Goal: Transaction & Acquisition: Book appointment/travel/reservation

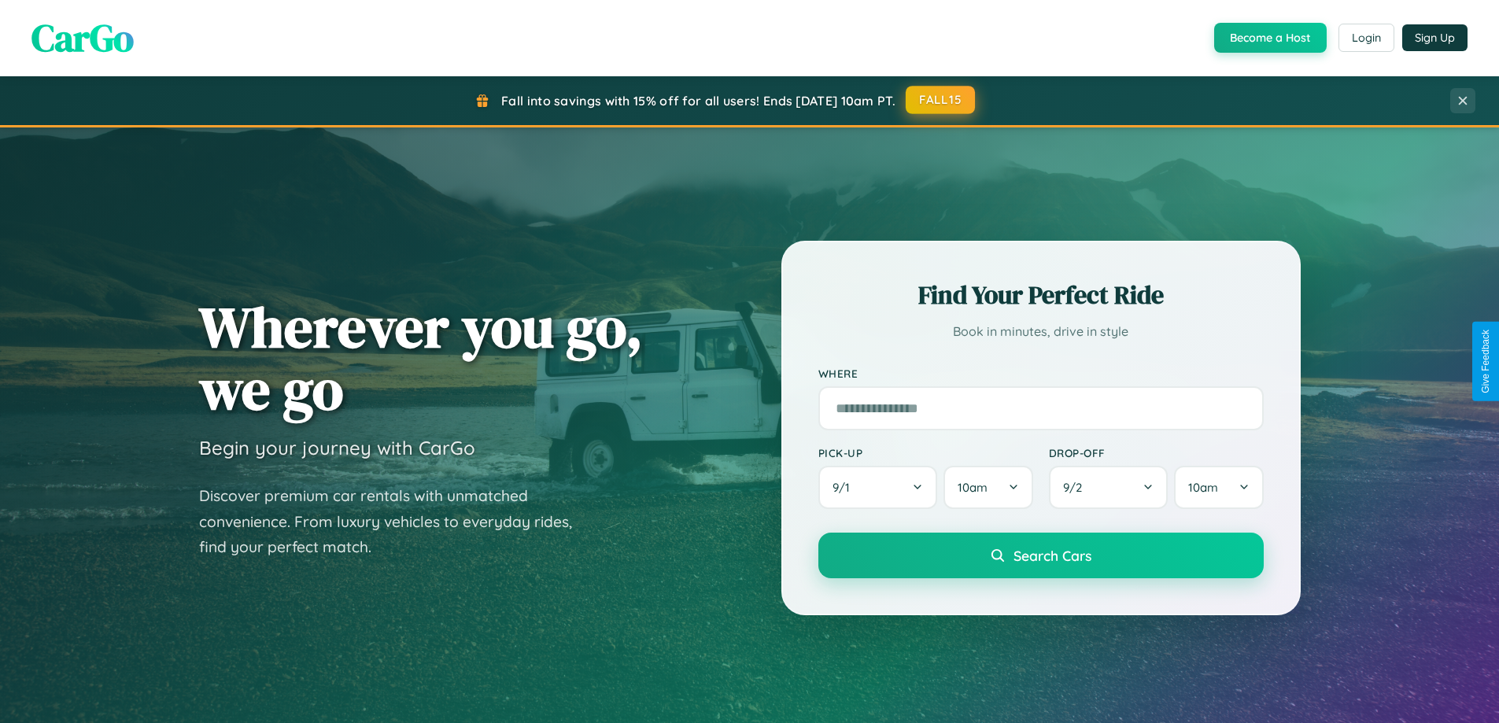
click at [941, 100] on button "FALL15" at bounding box center [940, 100] width 69 height 28
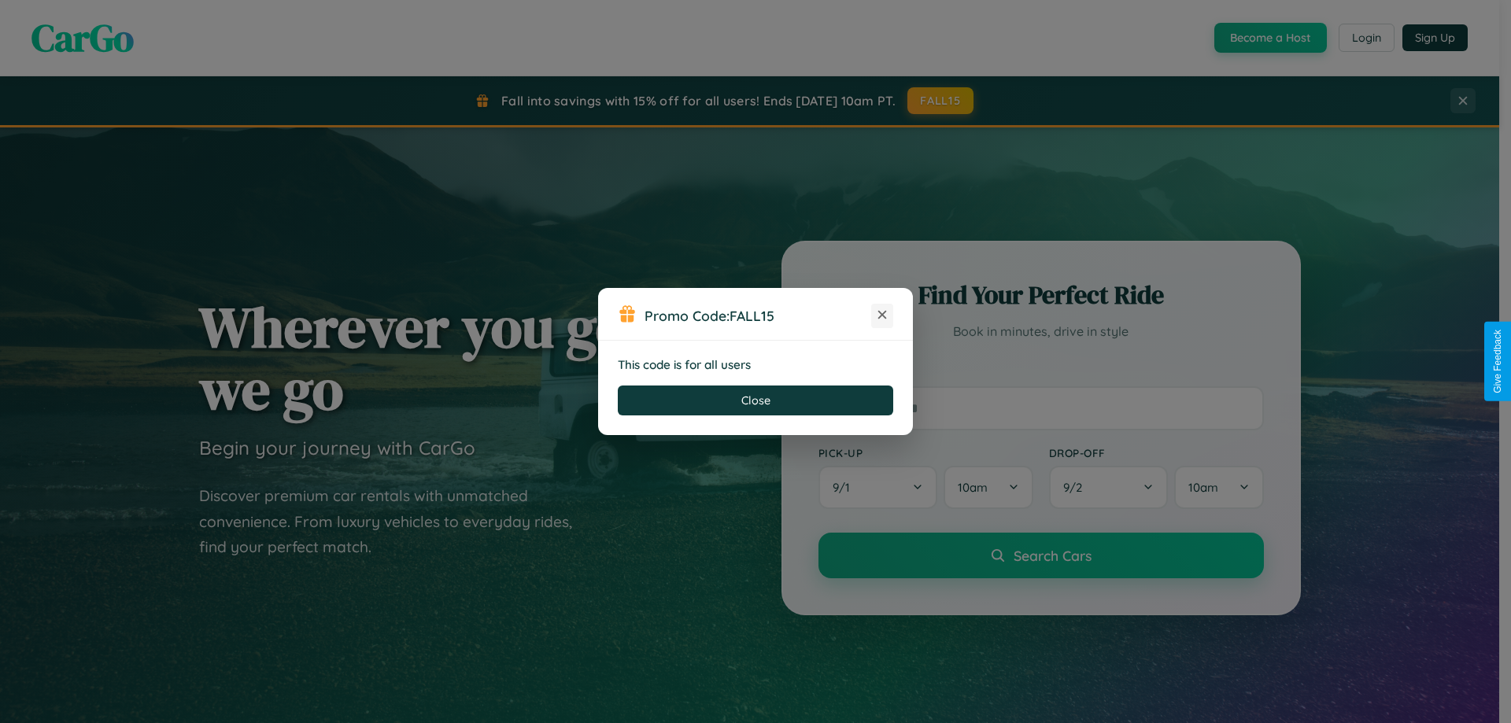
click at [882, 315] on icon at bounding box center [882, 315] width 16 height 16
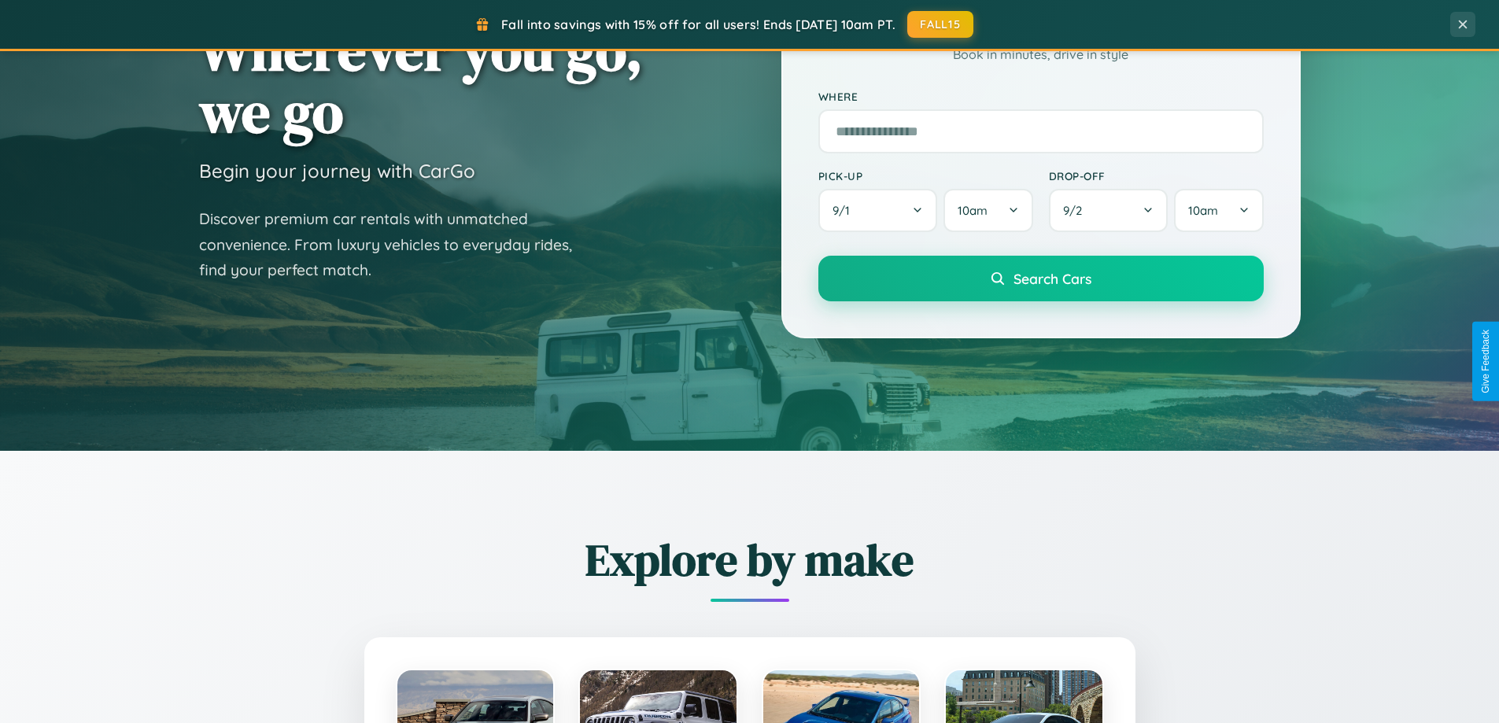
scroll to position [1083, 0]
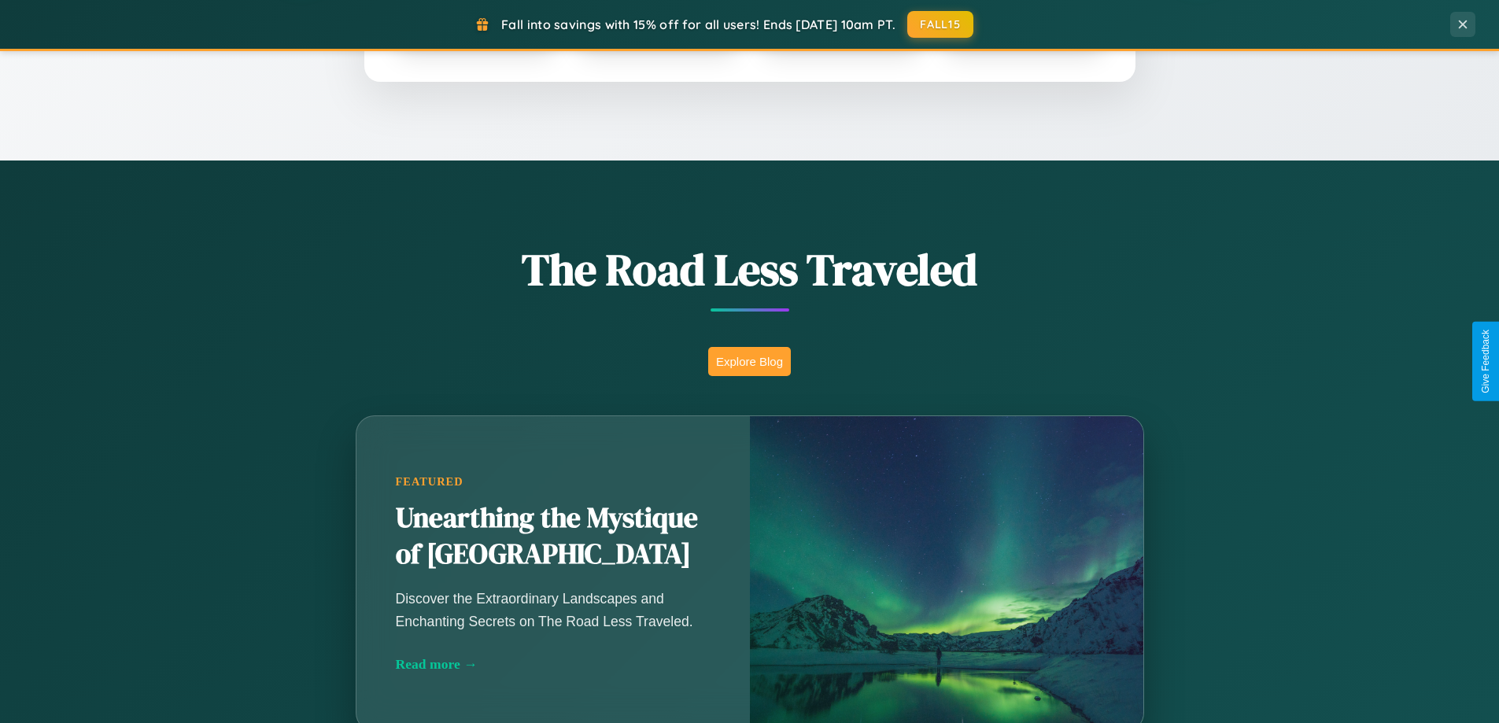
click at [749, 361] on button "Explore Blog" at bounding box center [749, 361] width 83 height 29
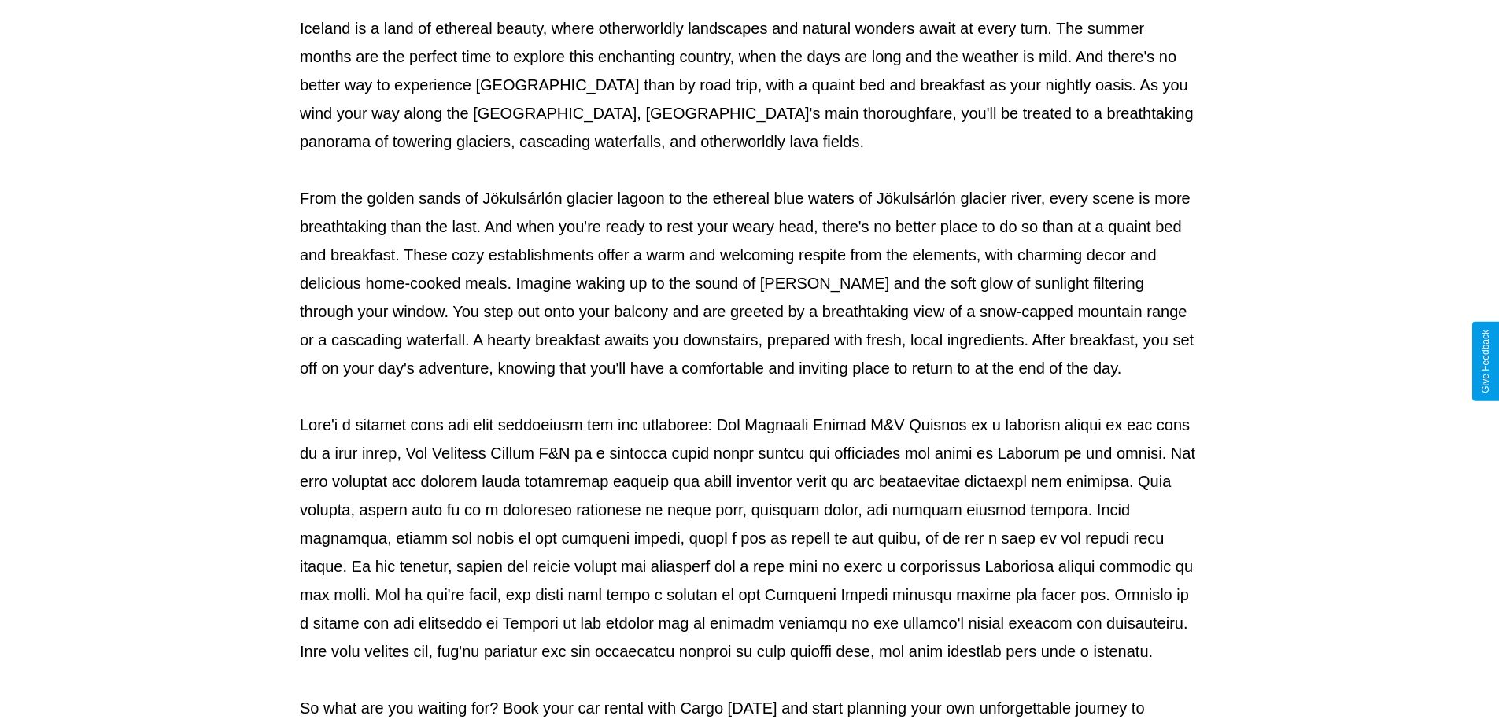
scroll to position [509, 0]
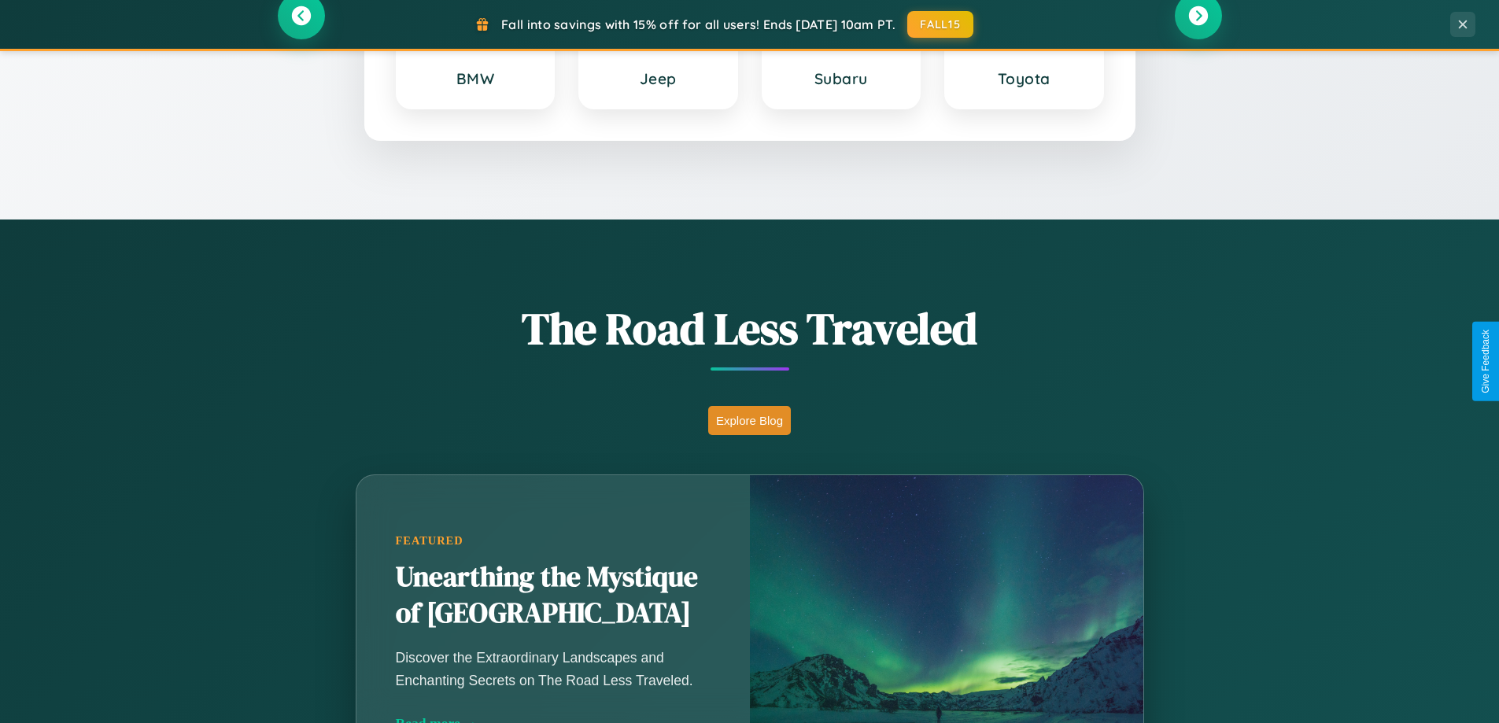
scroll to position [678, 0]
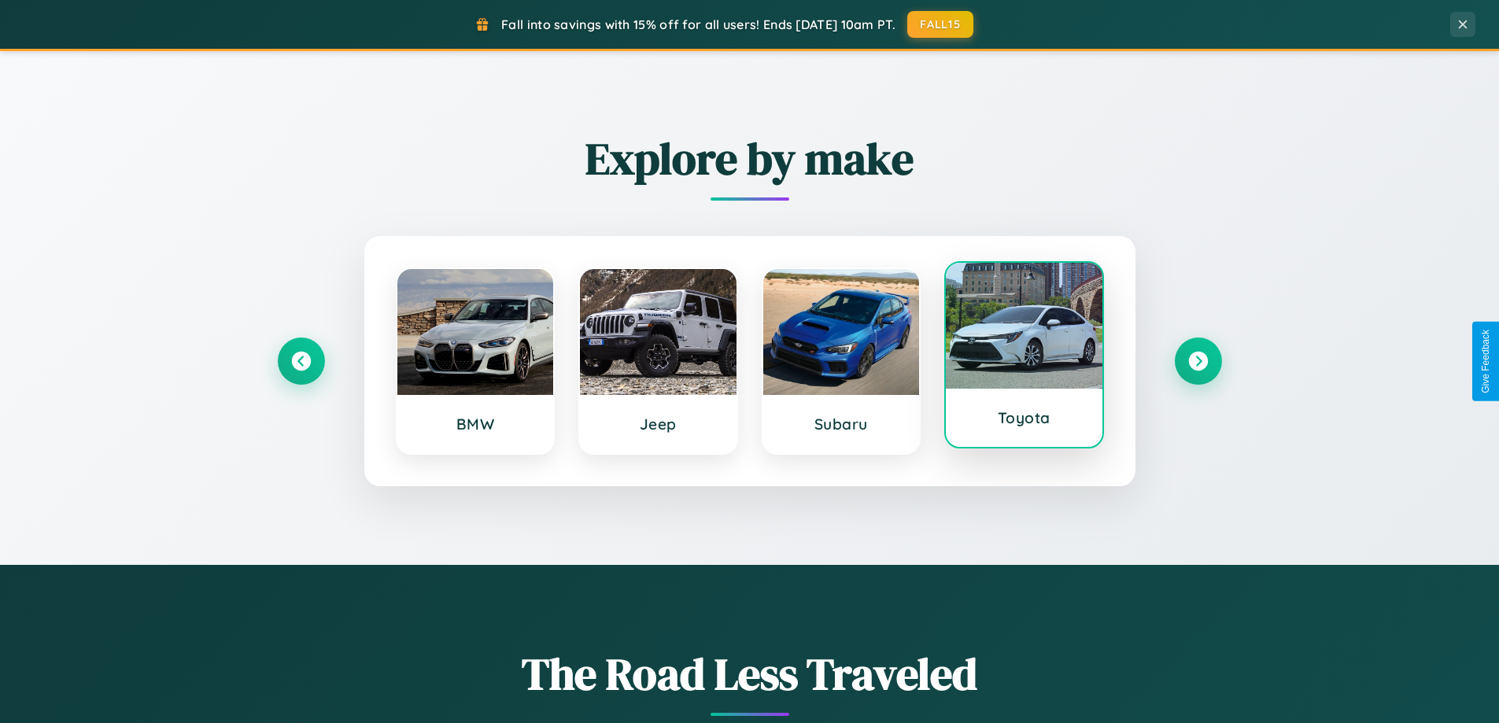
click at [1024, 359] on div at bounding box center [1024, 326] width 157 height 126
